Goal: Transaction & Acquisition: Purchase product/service

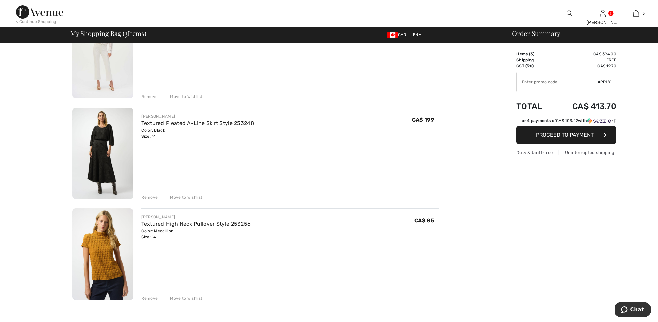
scroll to position [95, 0]
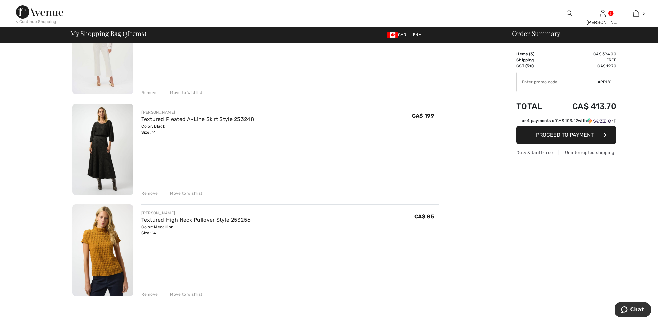
click at [90, 240] on img at bounding box center [102, 251] width 61 height 92
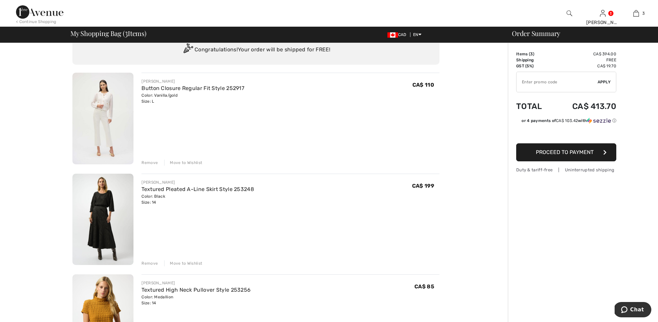
scroll to position [25, 0]
click at [100, 222] on img at bounding box center [102, 220] width 61 height 92
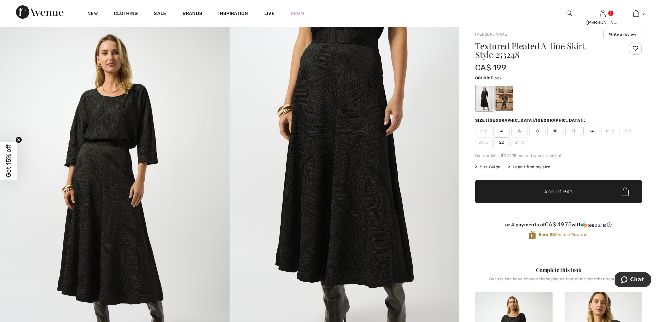
scroll to position [19, 0]
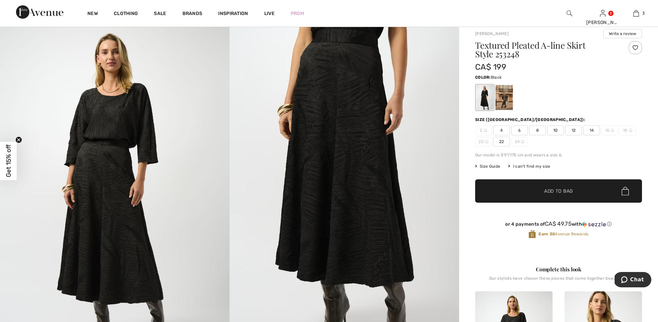
click at [517, 193] on span "✔ Added to Bag Add to Bag" at bounding box center [558, 191] width 167 height 23
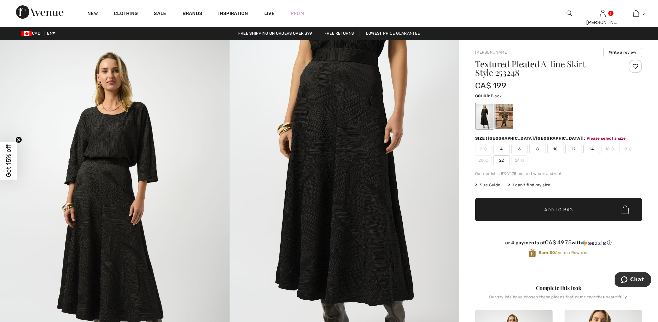
scroll to position [0, 0]
click at [592, 147] on span "14" at bounding box center [591, 149] width 17 height 10
click at [561, 205] on span "✔ Added to Bag Add to Bag" at bounding box center [558, 209] width 167 height 23
click at [592, 148] on span "14" at bounding box center [591, 149] width 17 height 10
click at [560, 211] on span "Add to Bag" at bounding box center [558, 210] width 29 height 7
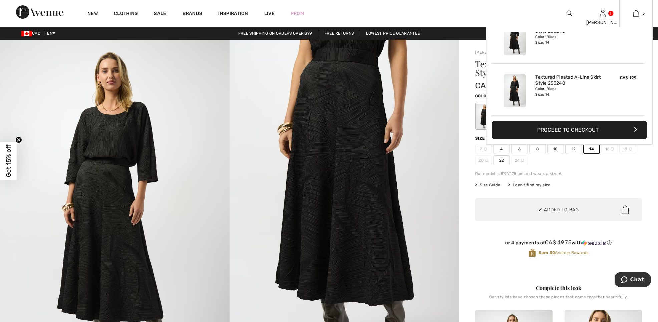
click at [545, 128] on button "Proceed to Checkout" at bounding box center [569, 130] width 155 height 18
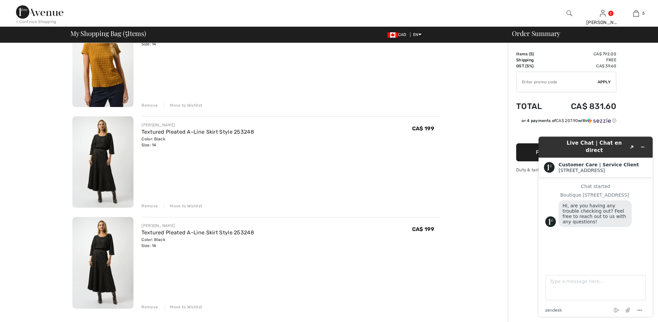
scroll to position [287, 0]
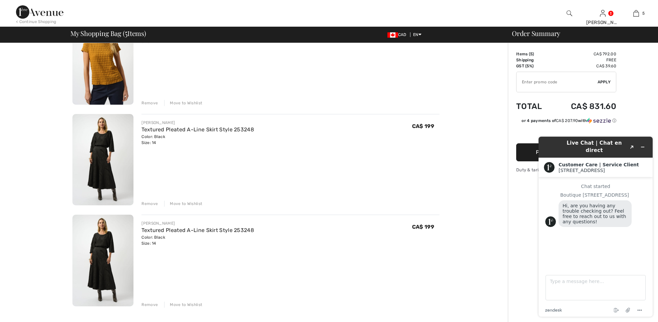
click at [145, 204] on div "Remove" at bounding box center [149, 204] width 16 height 6
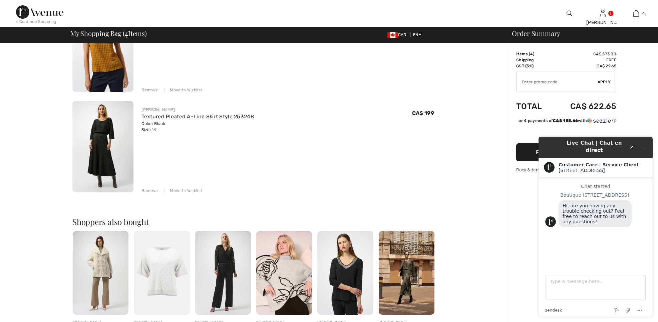
scroll to position [300, 0]
click at [148, 189] on div "Remove" at bounding box center [149, 191] width 16 height 6
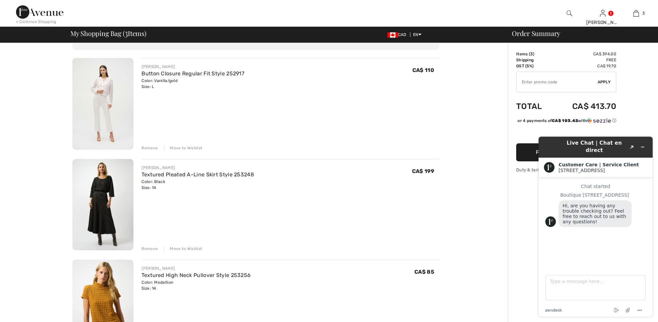
scroll to position [39, 0]
click at [99, 205] on img at bounding box center [102, 206] width 61 height 92
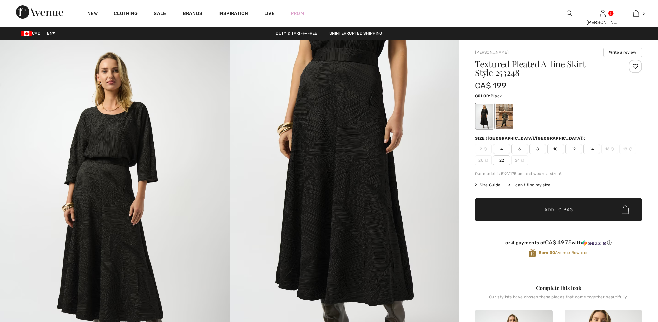
checkbox input "true"
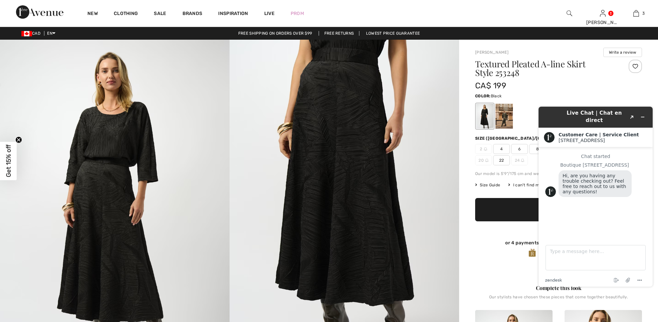
click at [93, 149] on img at bounding box center [115, 212] width 230 height 344
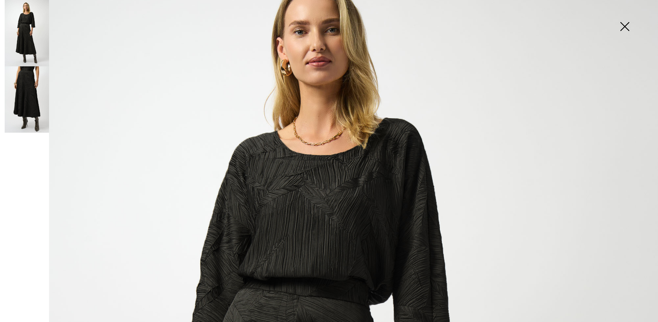
scroll to position [81, 0]
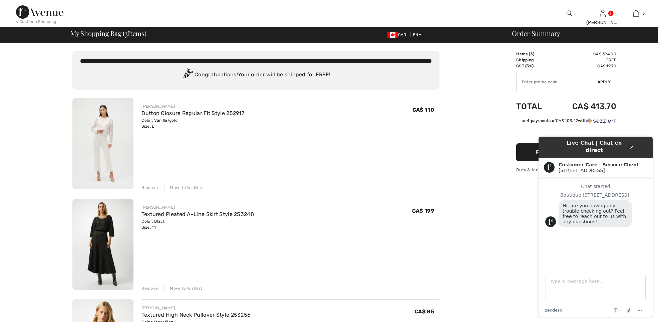
click at [99, 129] on img at bounding box center [102, 144] width 61 height 92
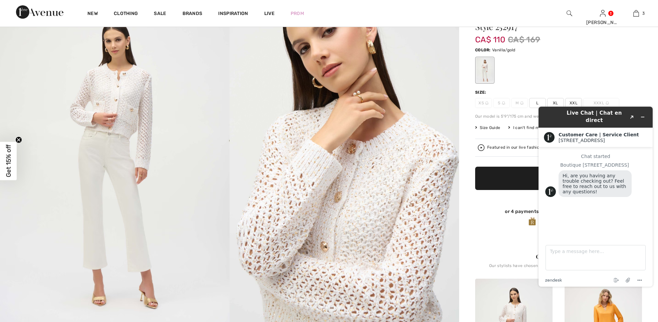
scroll to position [47, 0]
